Goal: Find specific page/section: Locate item on page

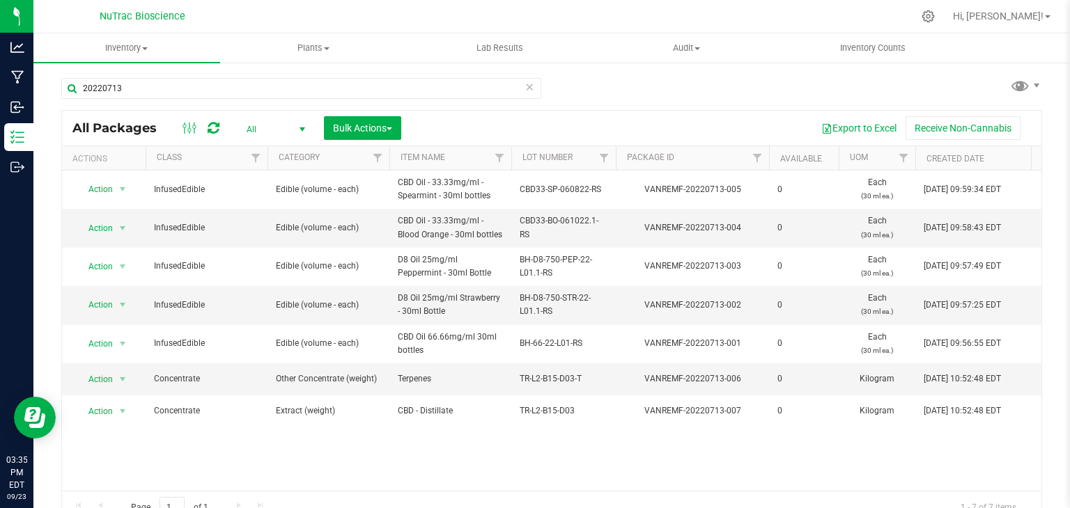
scroll to position [15, 0]
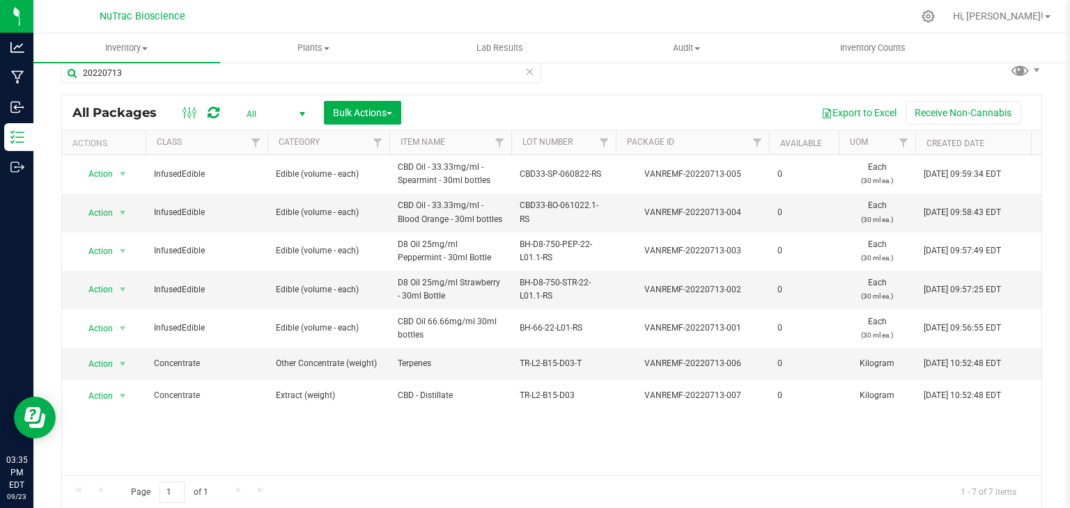
click at [524, 73] on icon at bounding box center [529, 71] width 10 height 17
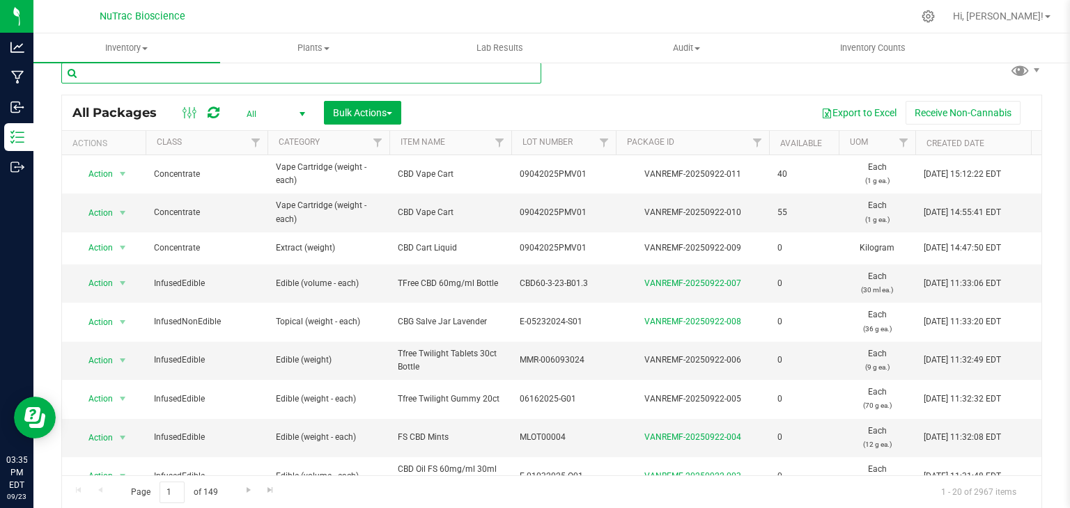
click at [520, 73] on input "text" at bounding box center [301, 73] width 480 height 21
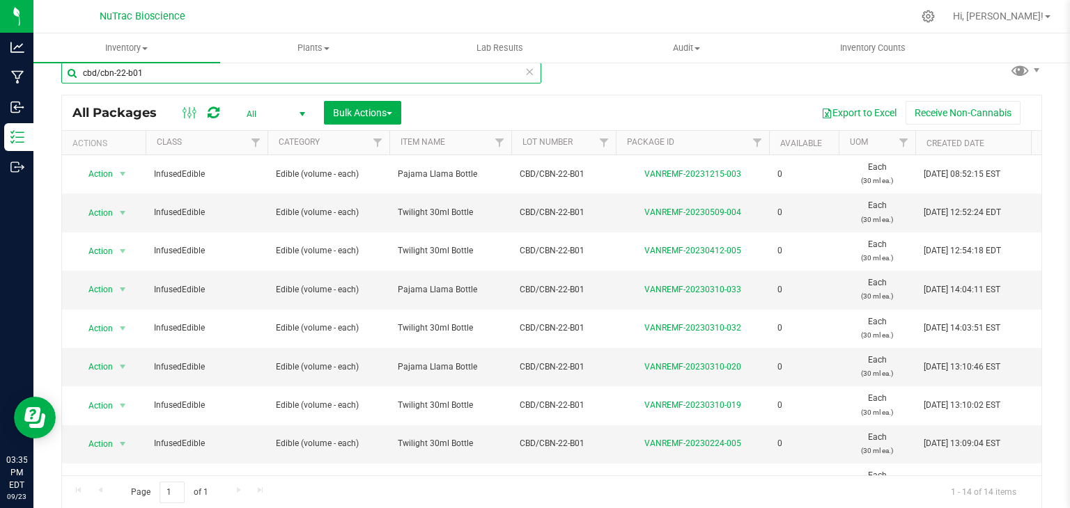
type input "cbd/cbn-22-b01"
